Goal: Information Seeking & Learning: Learn about a topic

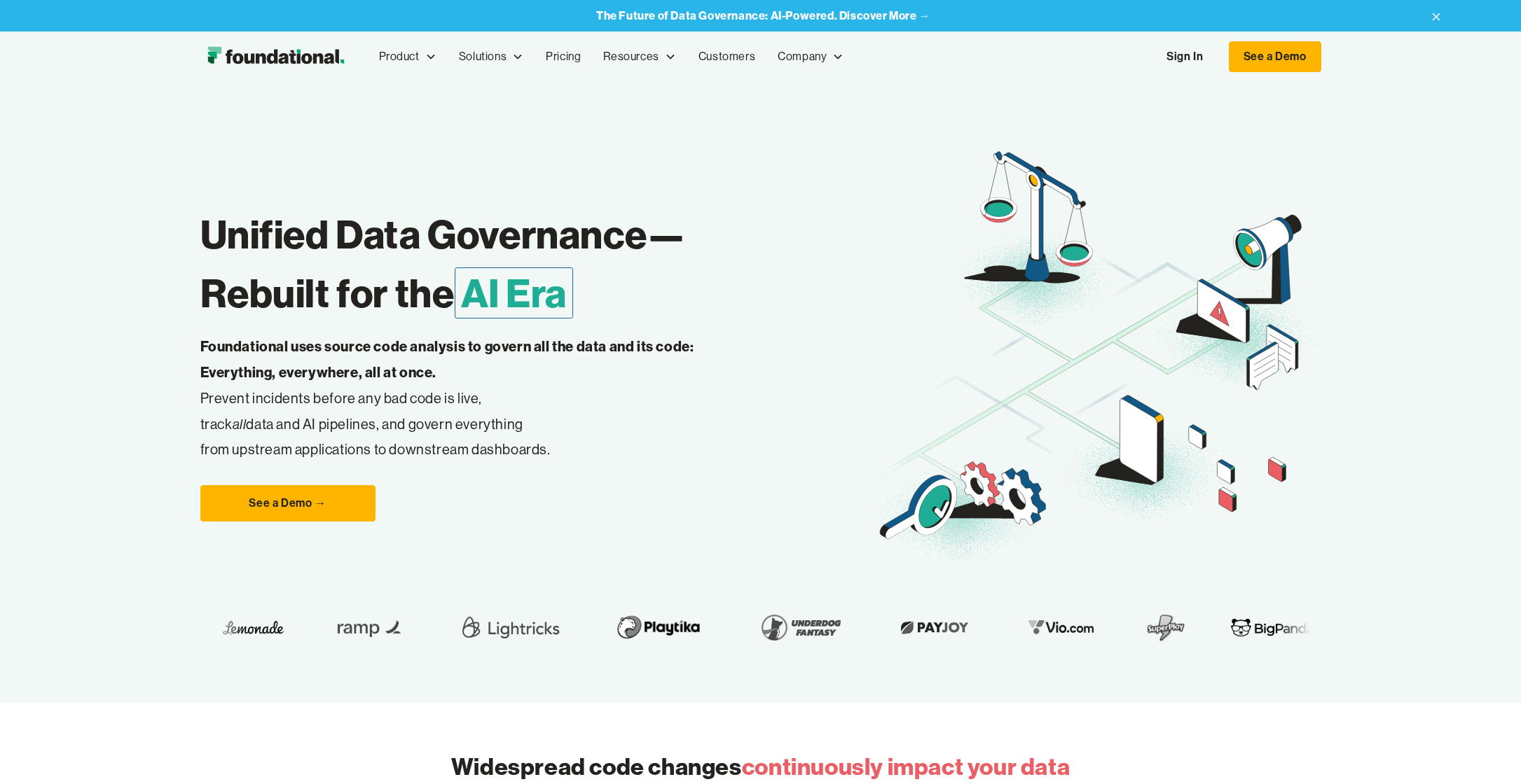
click at [1178, 61] on link "Sign In" at bounding box center [1184, 57] width 64 height 30
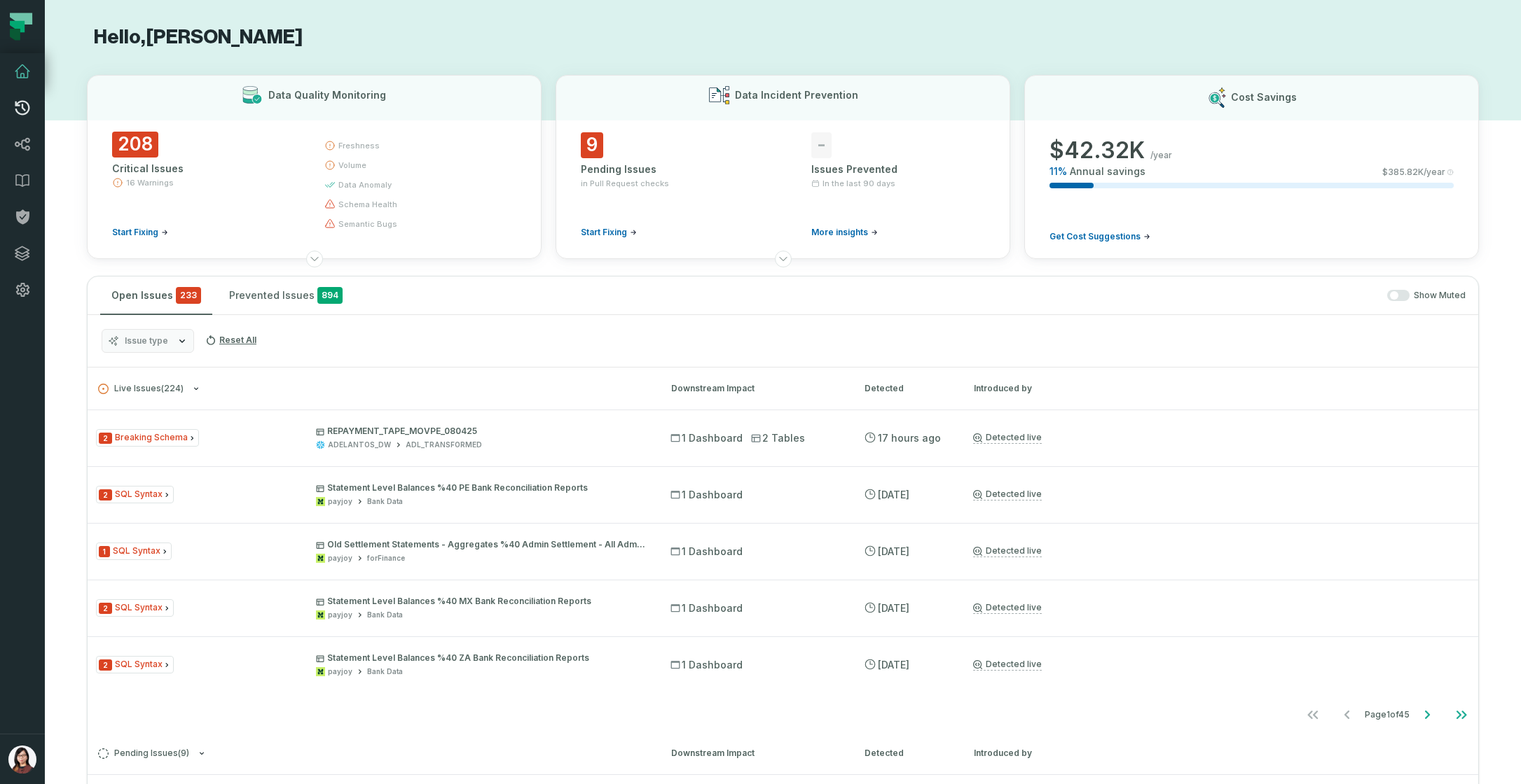
click at [23, 113] on icon at bounding box center [22, 107] width 17 height 17
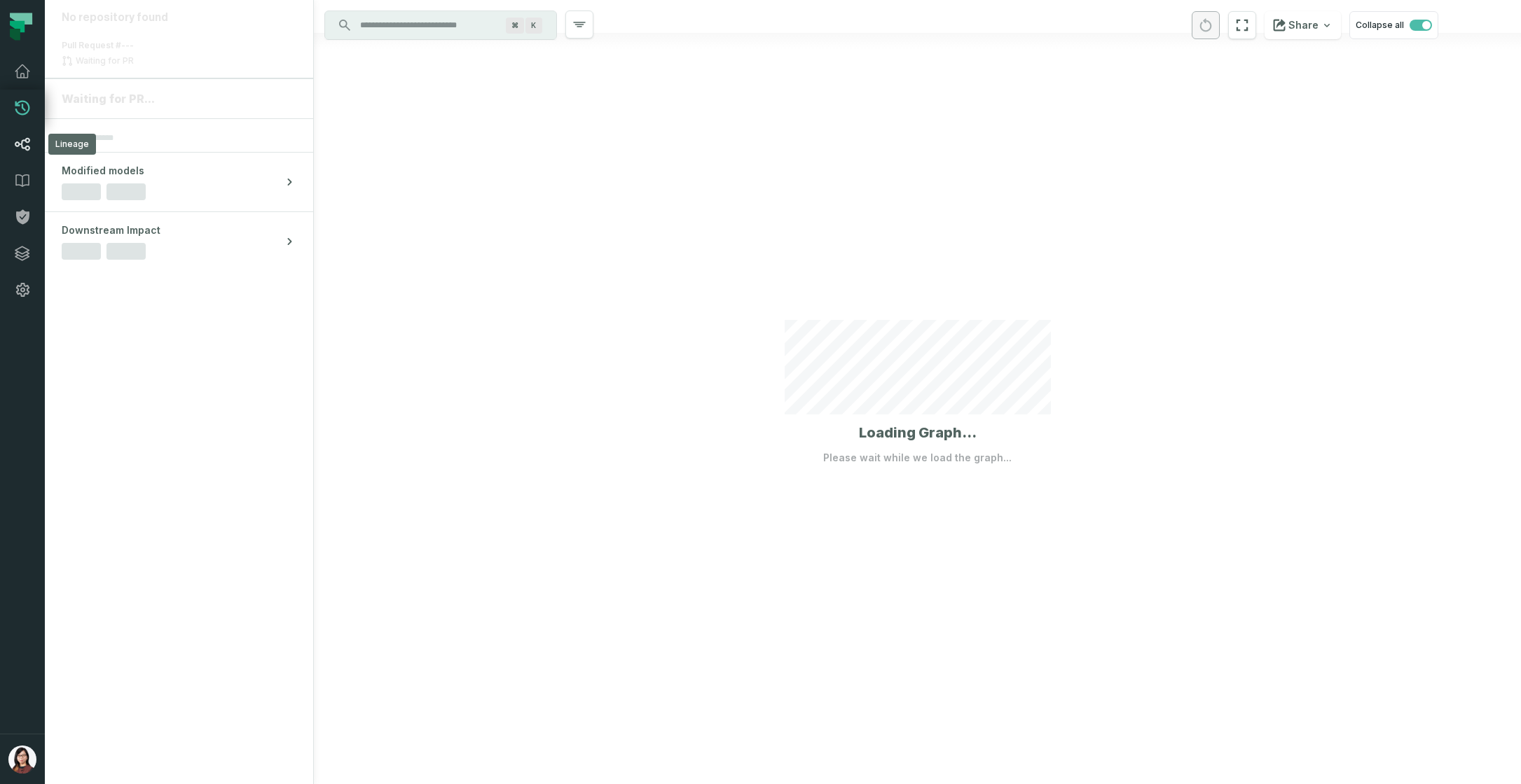
click at [21, 149] on icon at bounding box center [22, 144] width 17 height 17
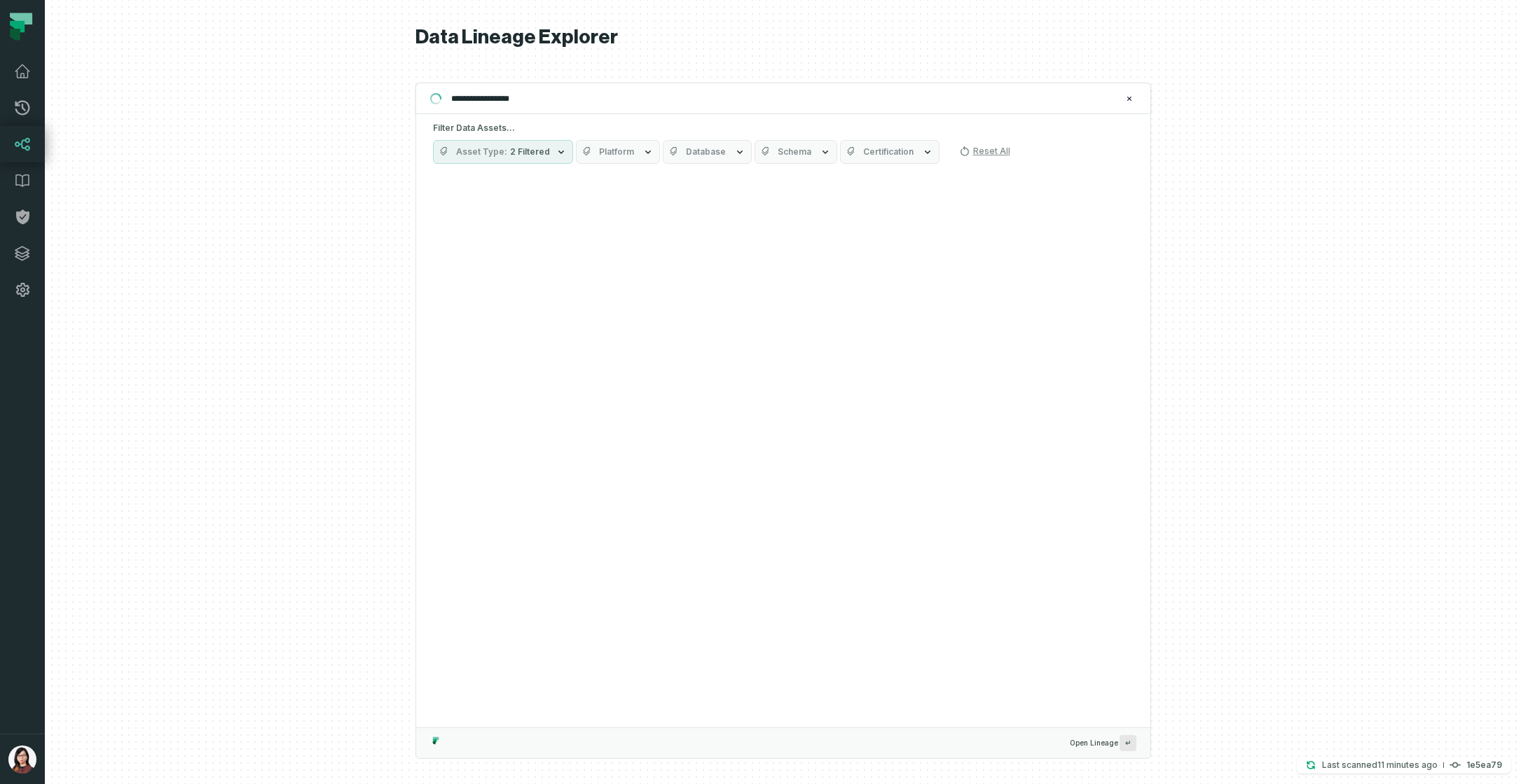
type input "**********"
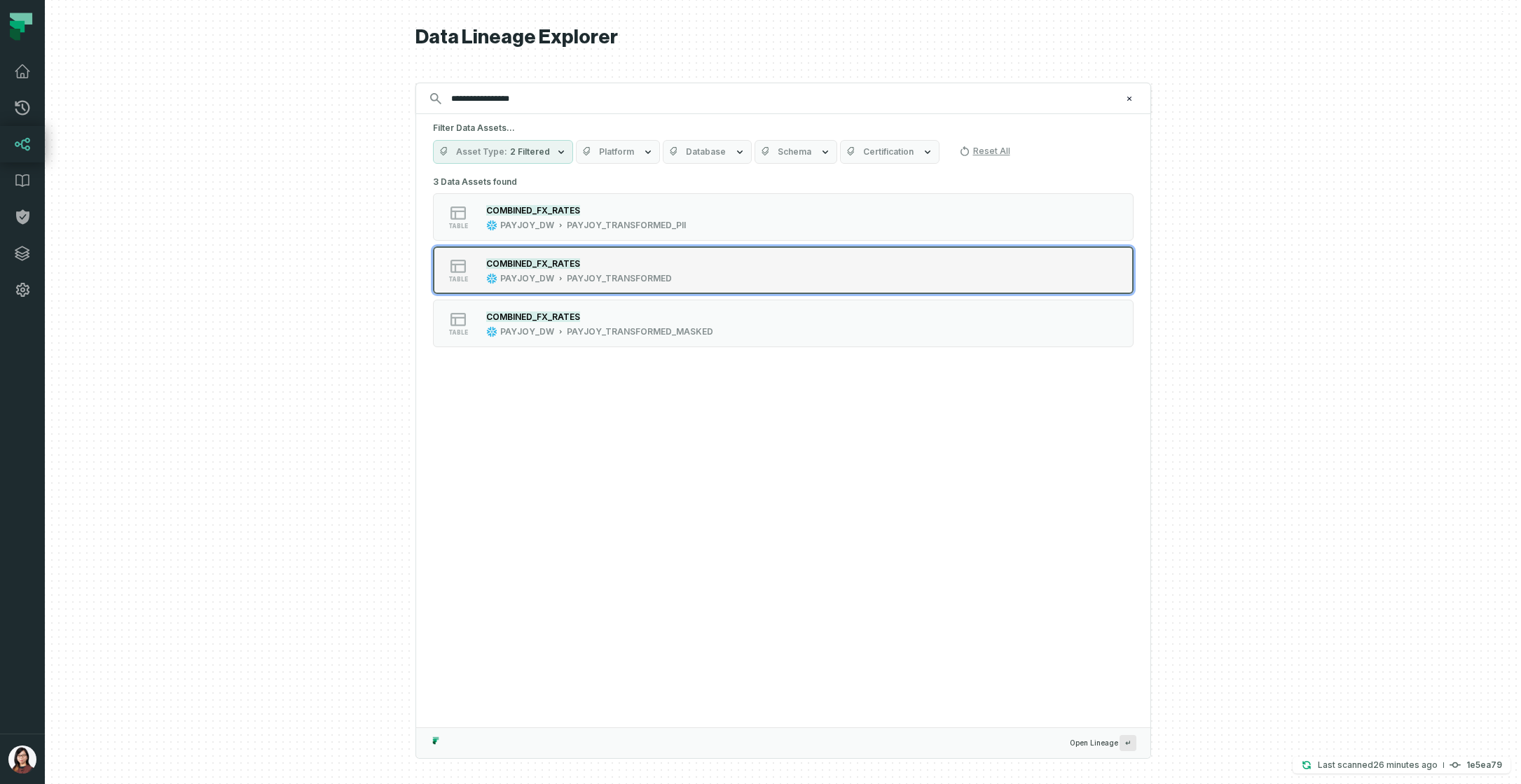
click at [720, 260] on div "table COMBINED_FX_RATES PAYJOY_DW PAYJOY_TRANSFORMED" at bounding box center [611, 270] width 350 height 28
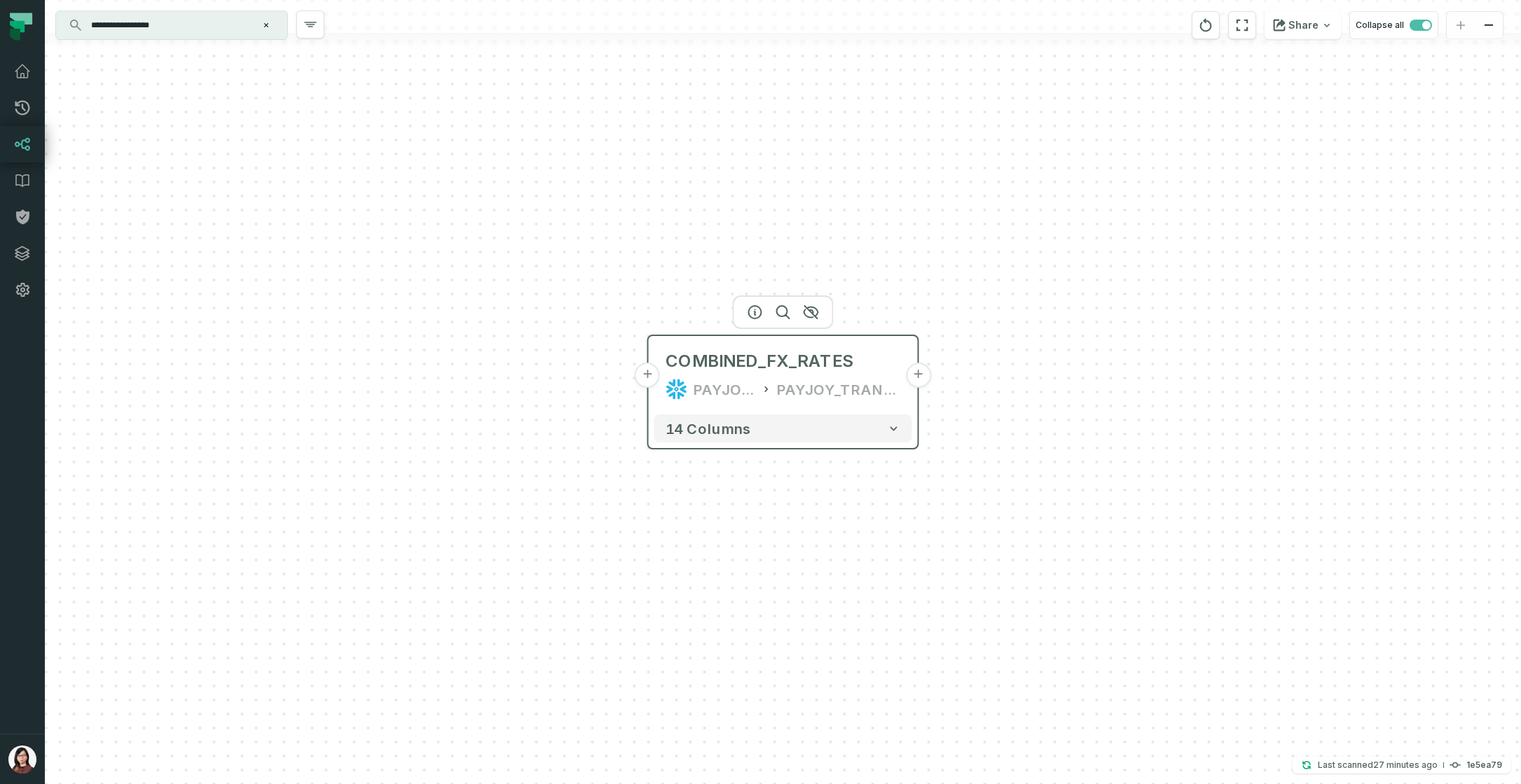
click at [910, 377] on button "+" at bounding box center [918, 375] width 25 height 25
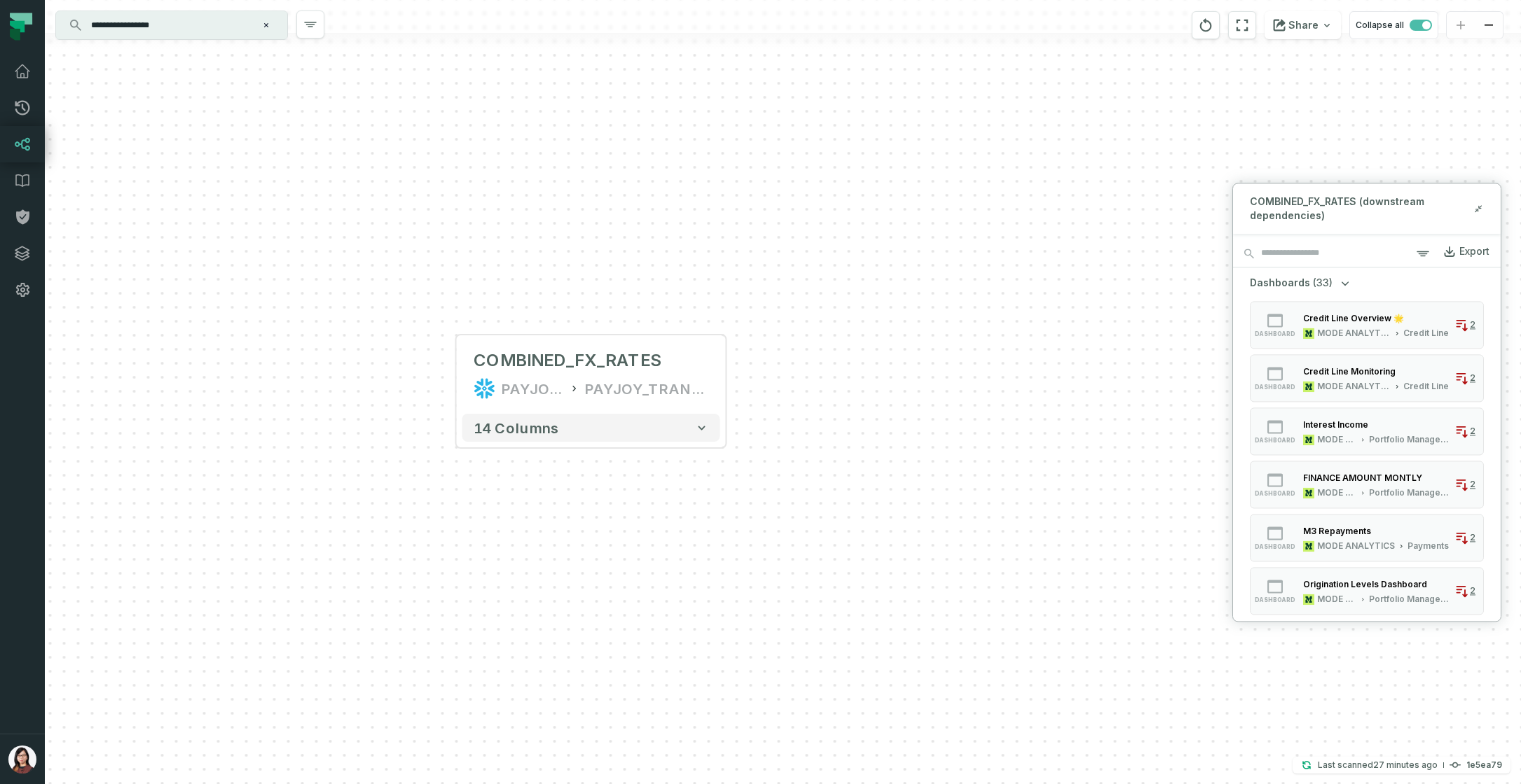
drag, startPoint x: 1070, startPoint y: 325, endPoint x: 876, endPoint y: 323, distance: 194.0
click at [876, 323] on div "+ COMBINED_FX_RATES PAYJOY_DW PAYJOY_TRANSFORMED + 14 columns" at bounding box center [782, 392] width 1476 height 784
click at [207, 27] on input "**********" at bounding box center [170, 25] width 175 height 23
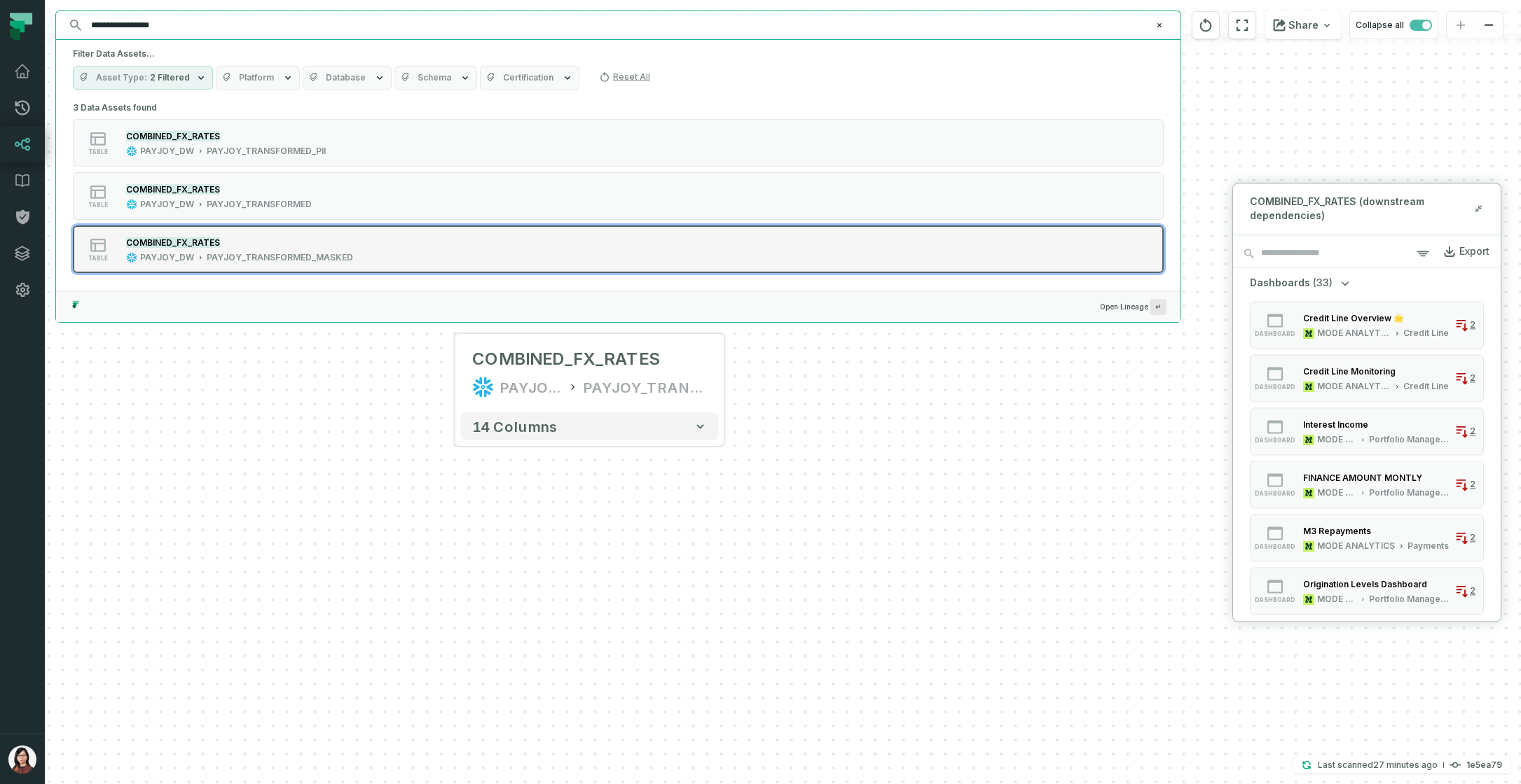
click at [300, 254] on div "PAYJOY_TRANSFORMED_MASKED" at bounding box center [280, 258] width 146 height 11
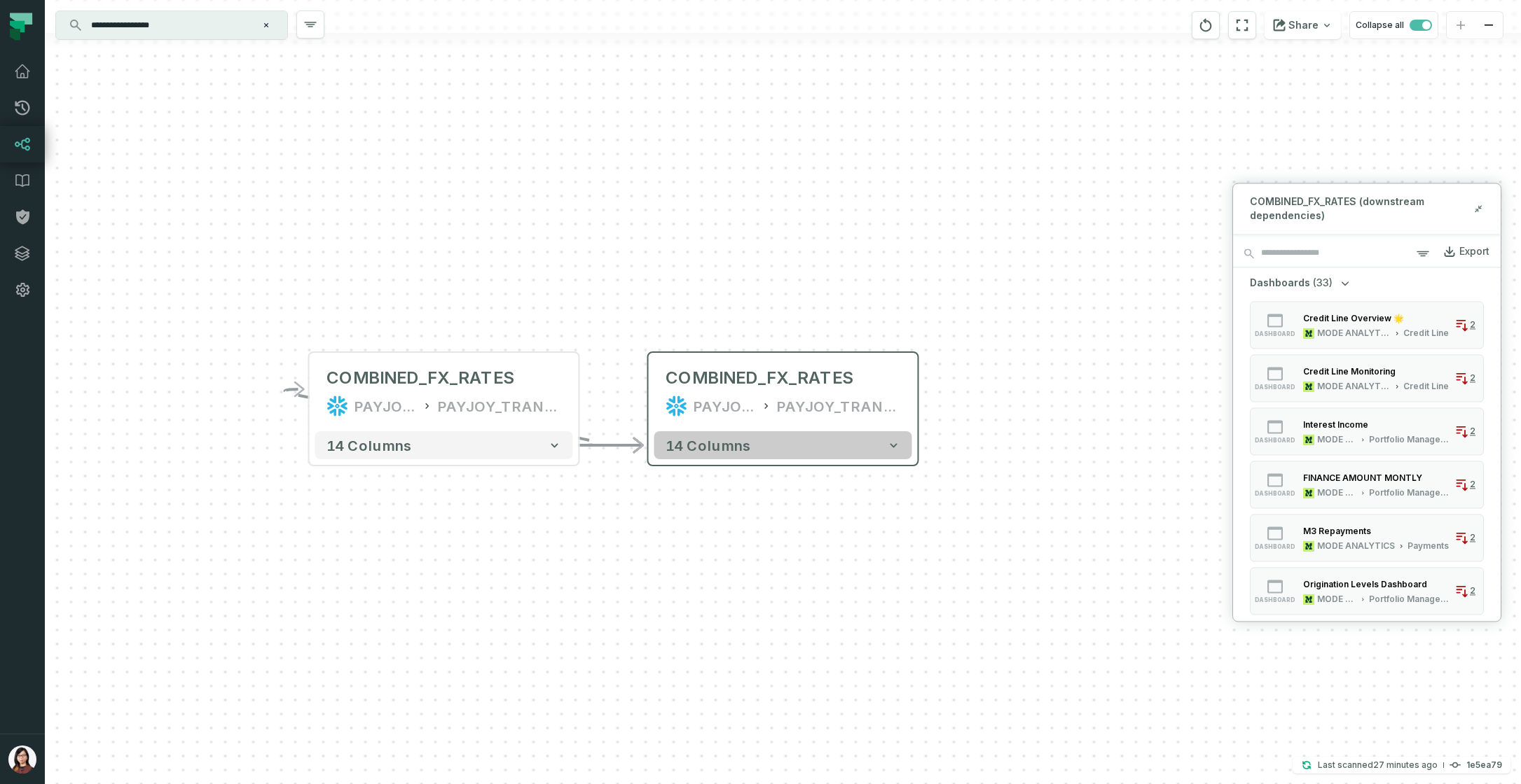
click at [859, 434] on button "14 columns" at bounding box center [783, 445] width 258 height 28
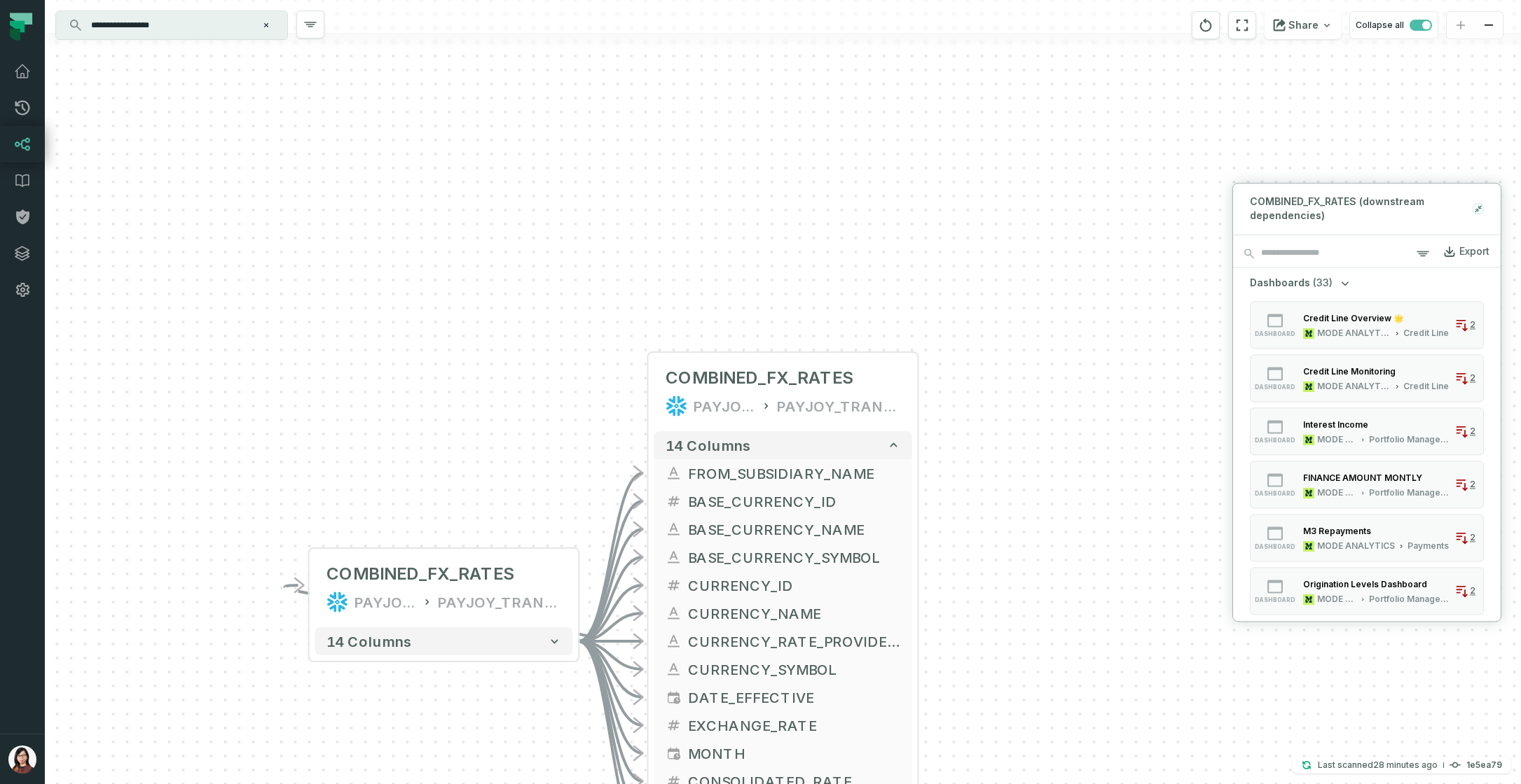
click at [1477, 207] on icon at bounding box center [1478, 209] width 10 height 11
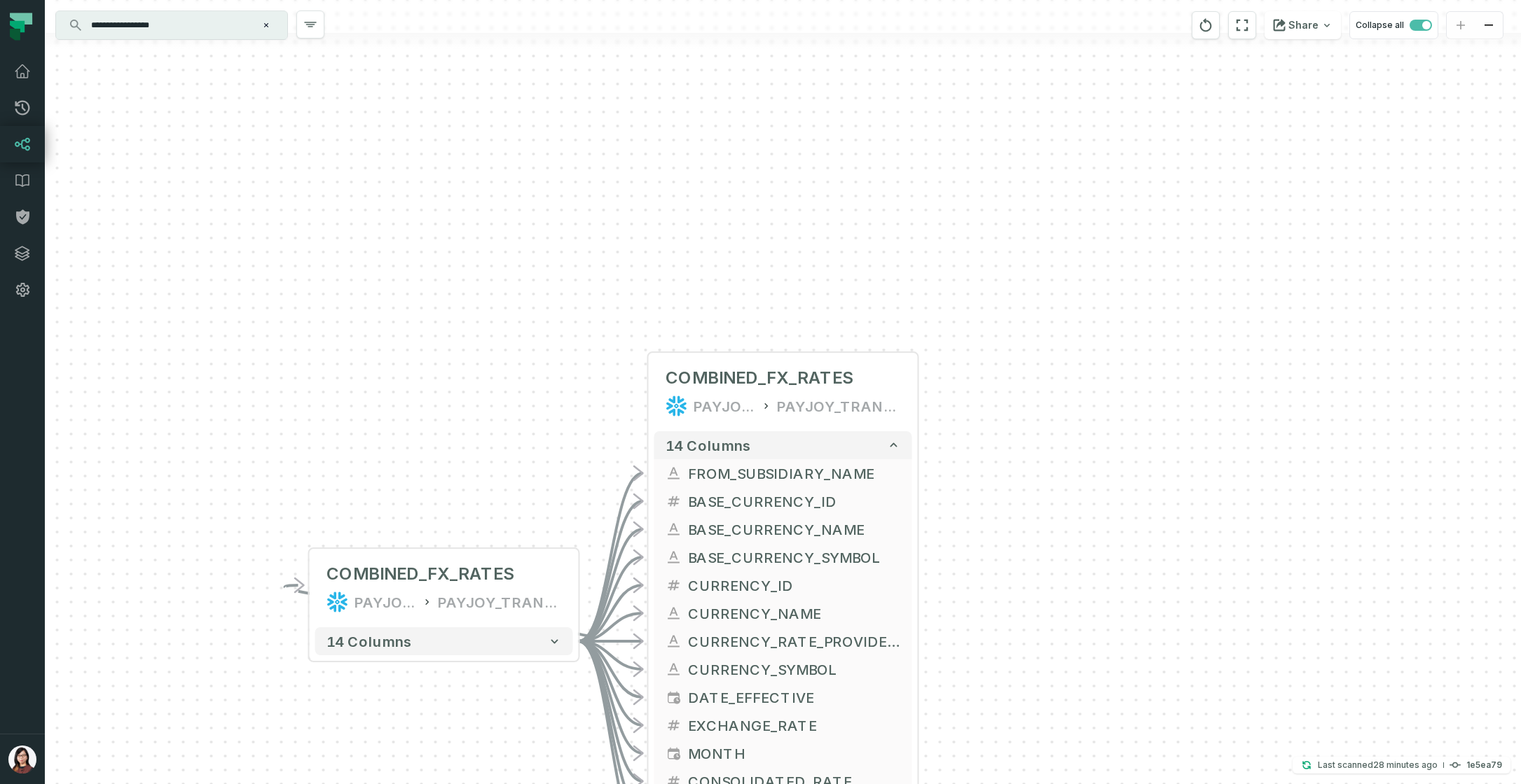
click at [30, 23] on icon at bounding box center [21, 18] width 23 height 12
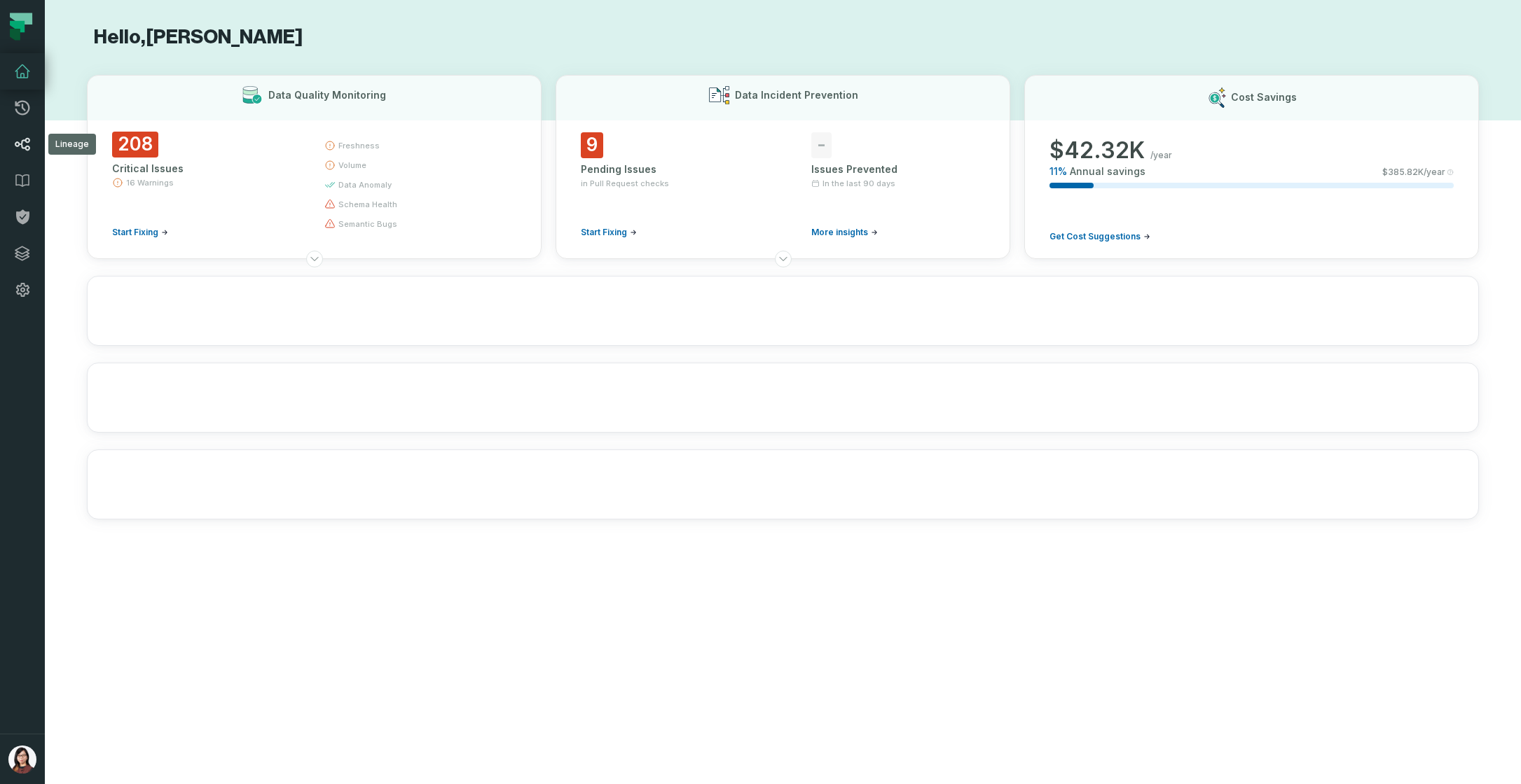
click at [25, 139] on icon at bounding box center [23, 144] width 16 height 13
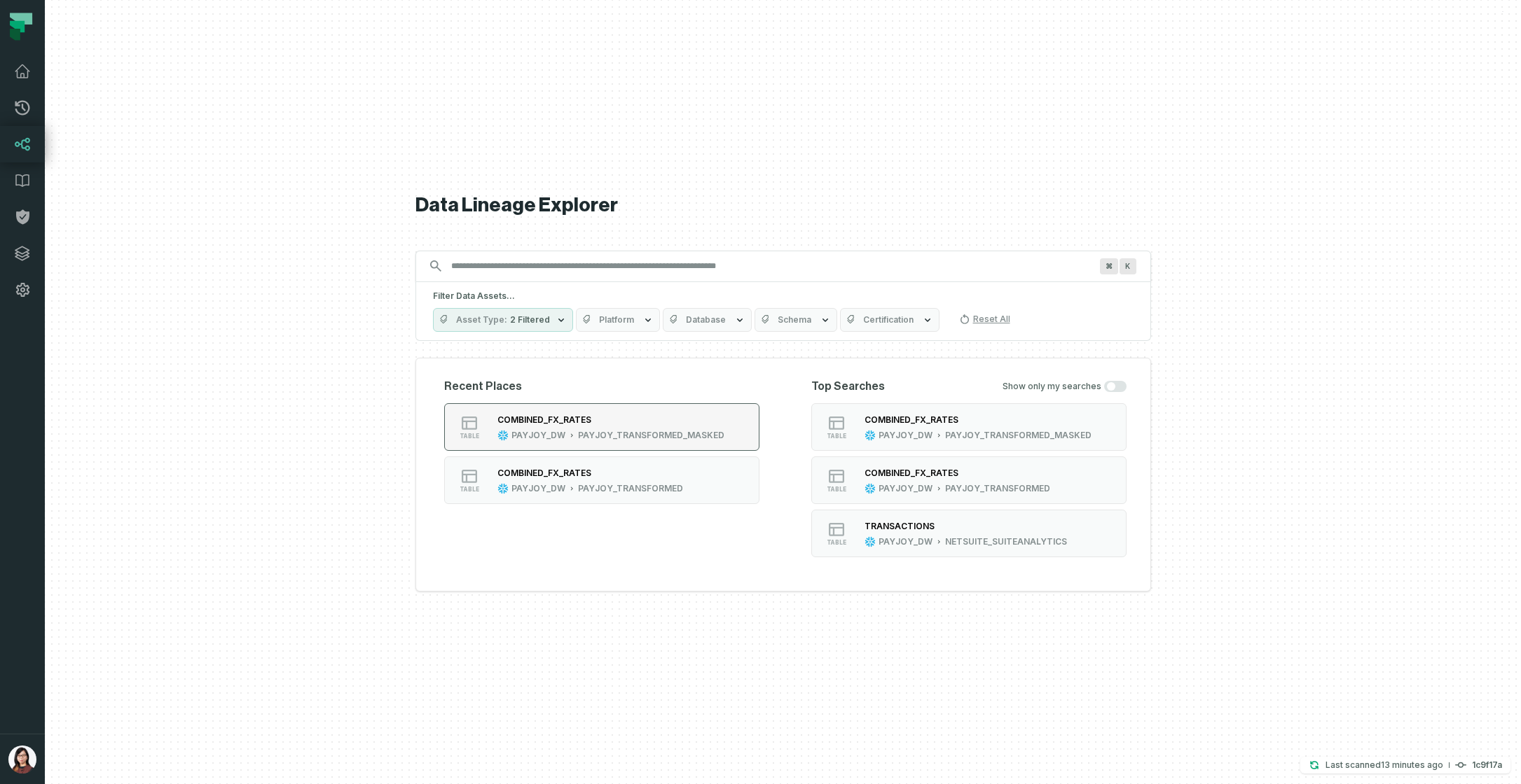
click at [643, 419] on div "COMBINED_FX_RATES" at bounding box center [611, 420] width 227 height 14
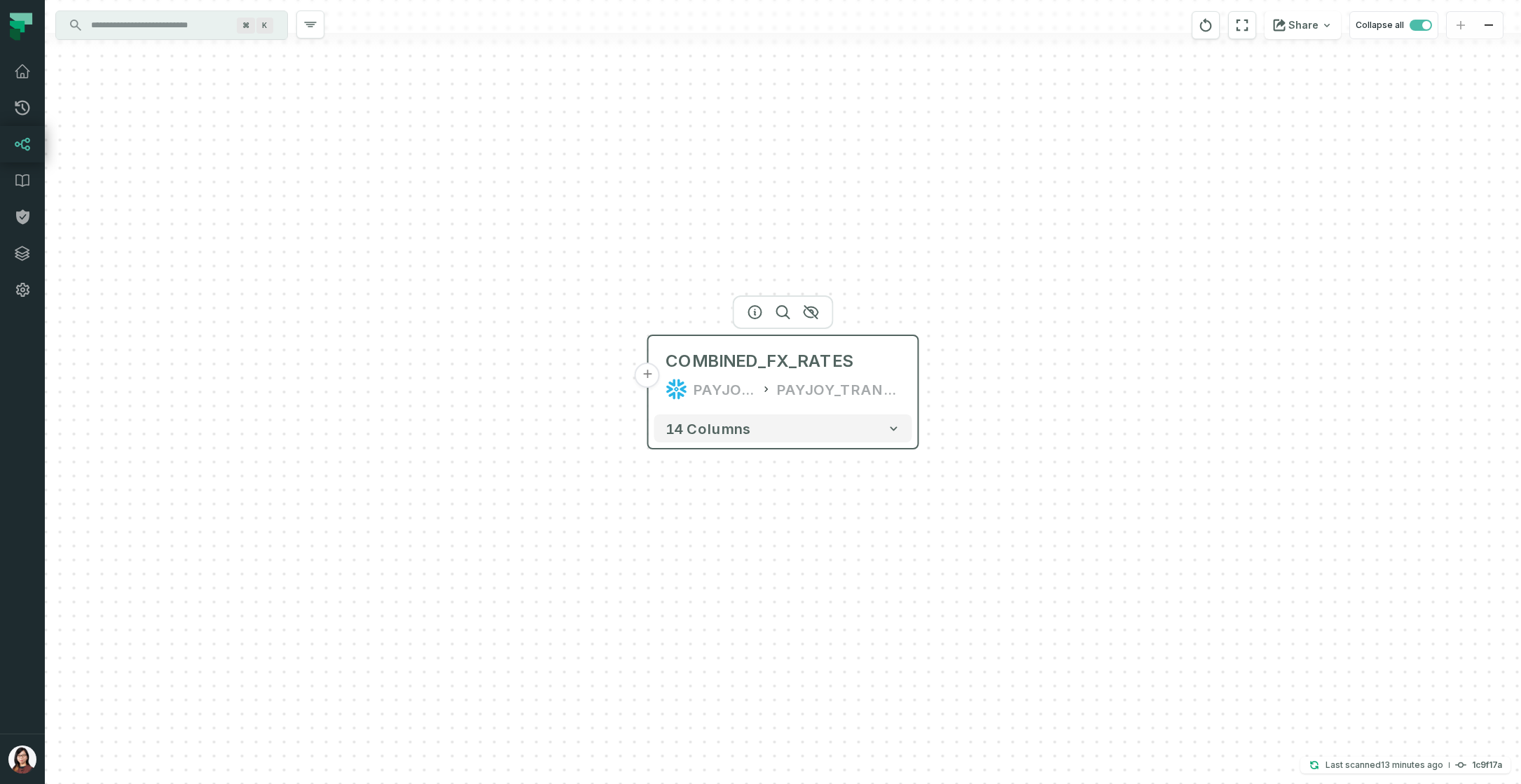
click at [817, 397] on div "PAYJOY_TRANSFORMED_MASKED" at bounding box center [839, 389] width 124 height 23
click at [760, 311] on icon "button" at bounding box center [755, 312] width 12 height 12
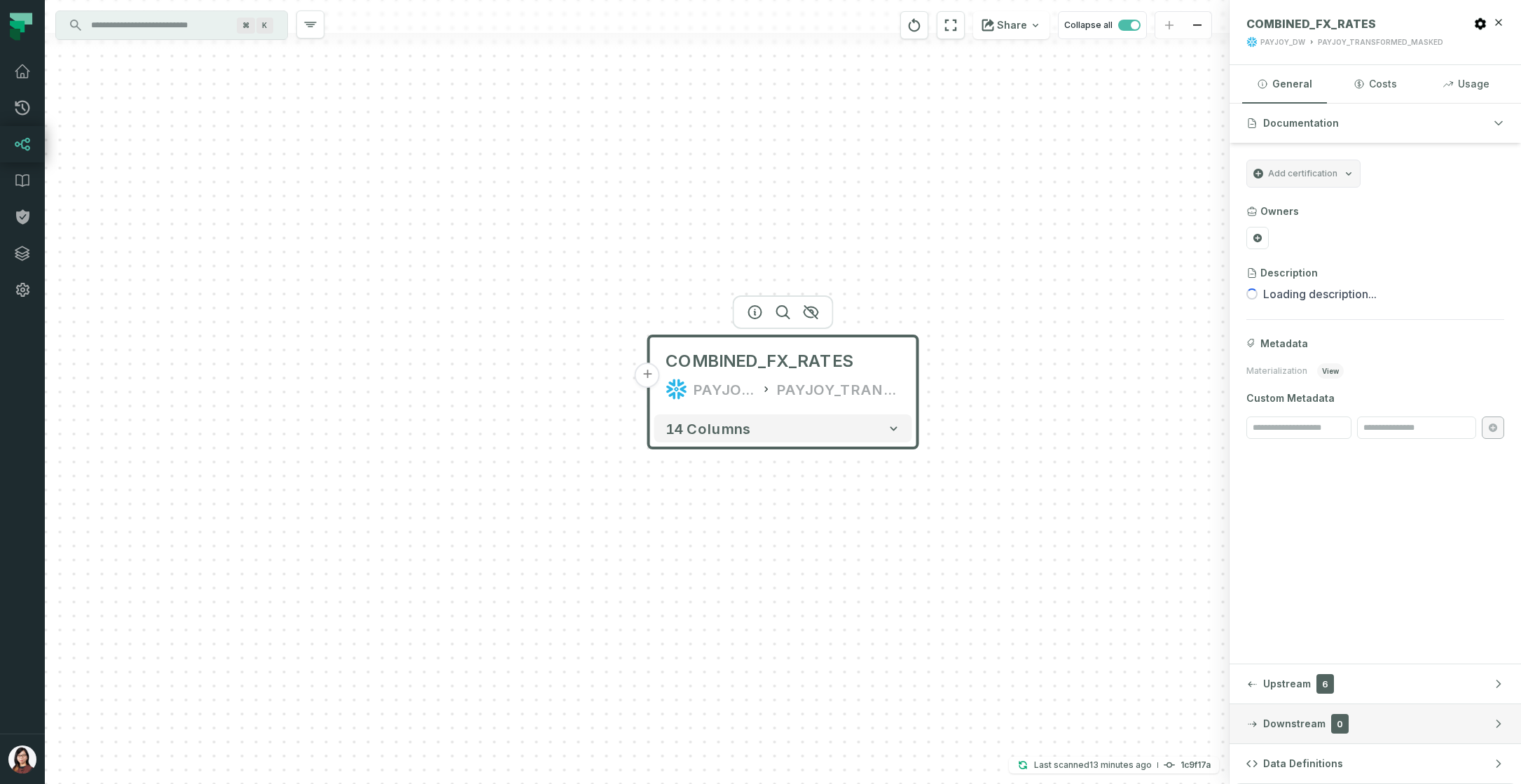
click at [1365, 722] on button "Downstream 0" at bounding box center [1375, 723] width 291 height 39
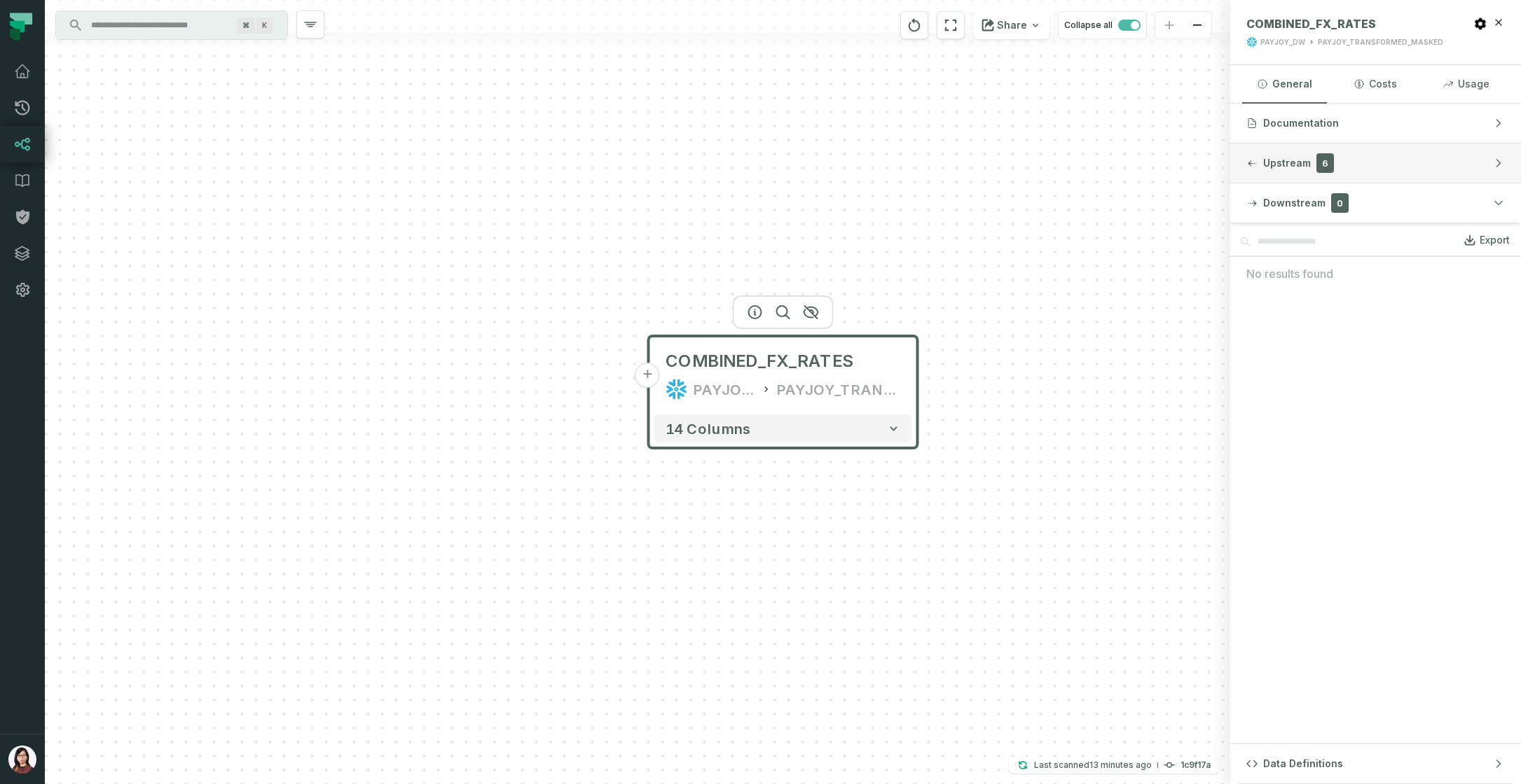
click at [1295, 168] on span "Upstream" at bounding box center [1287, 163] width 47 height 14
